Goal: Navigation & Orientation: Find specific page/section

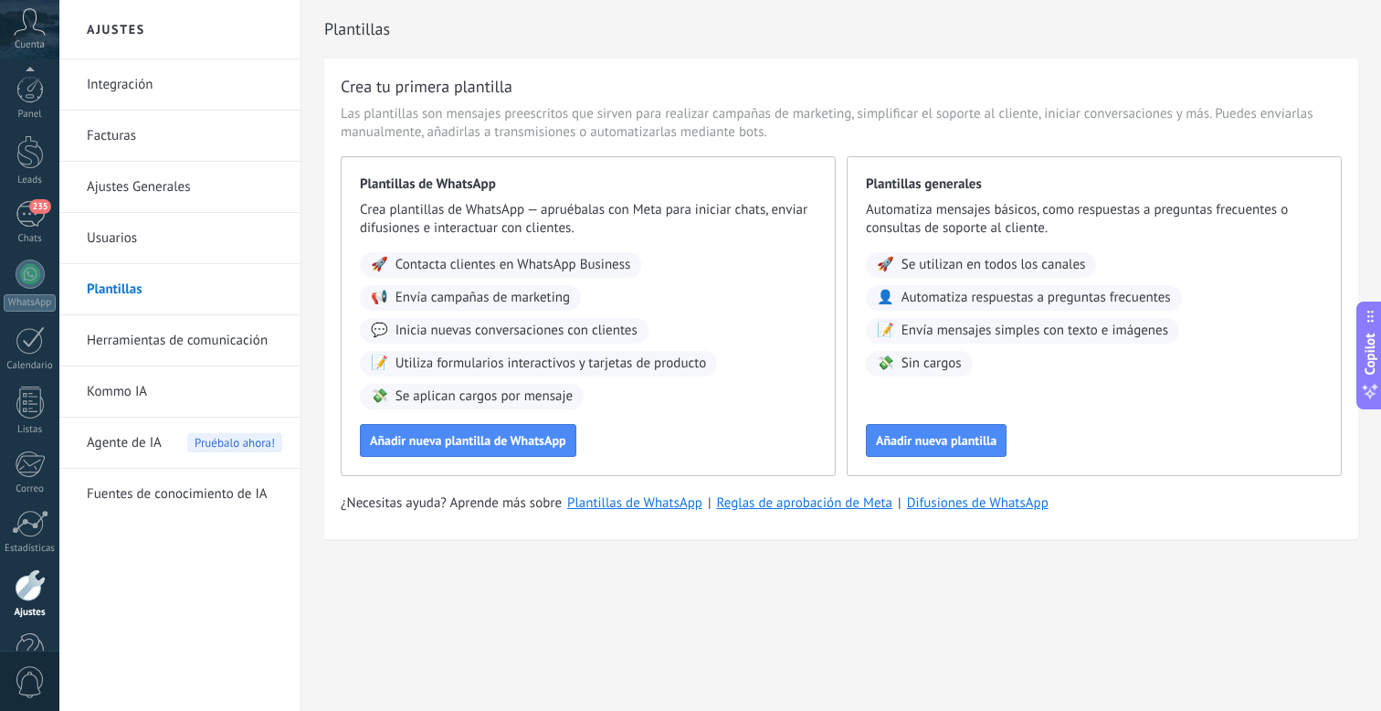
scroll to position [17, 0]
click at [25, 165] on div "235" at bounding box center [30, 165] width 29 height 26
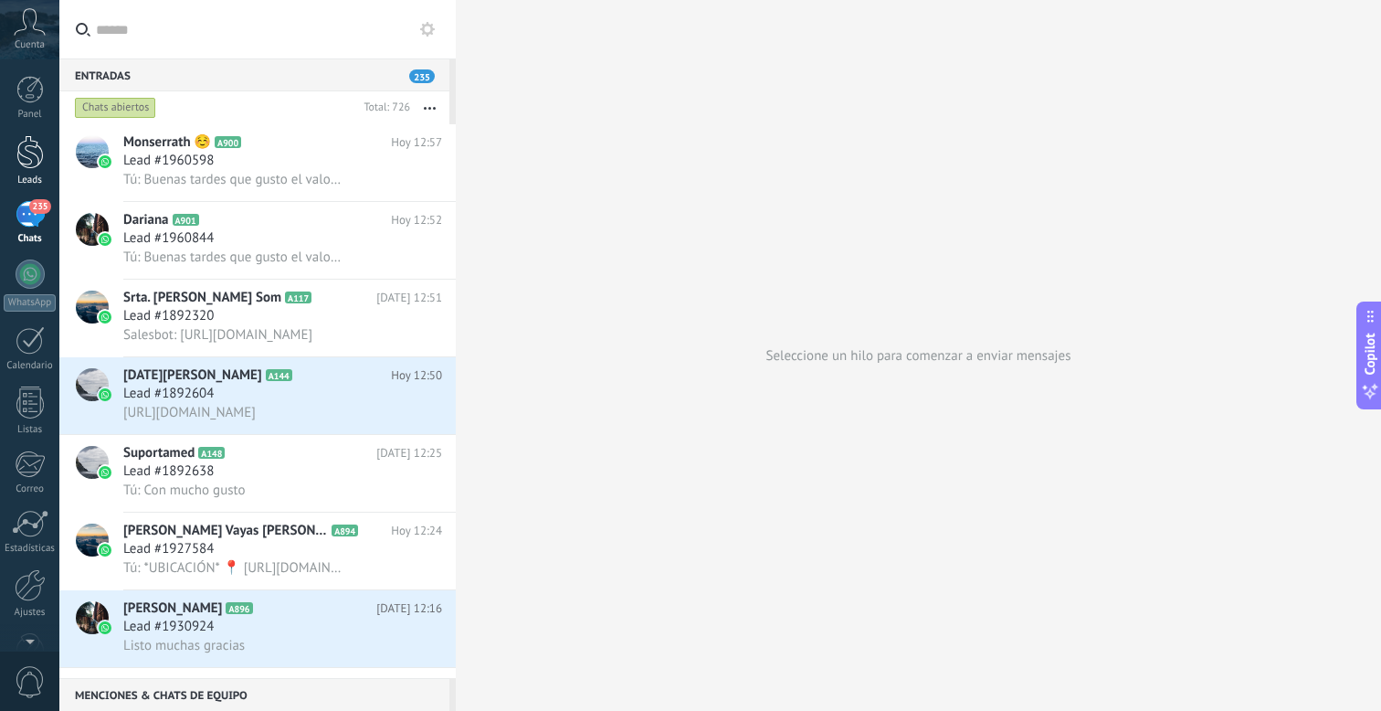
click at [26, 162] on div at bounding box center [29, 152] width 27 height 34
